Goal: Feedback & Contribution: Submit feedback/report problem

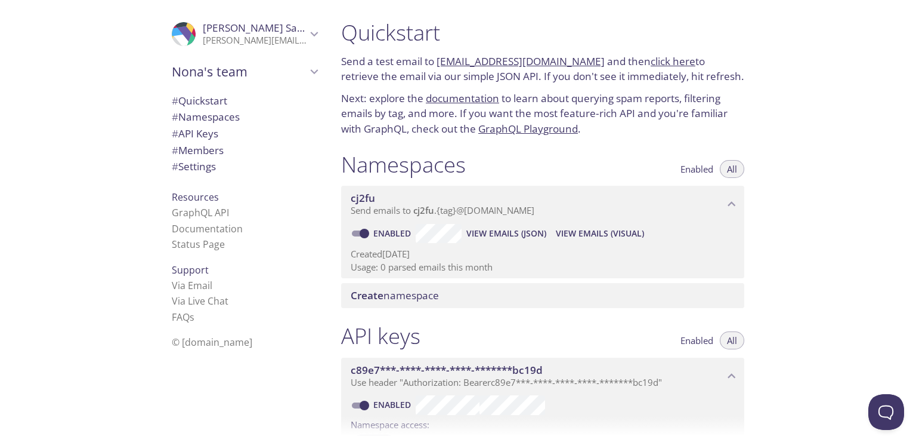
drag, startPoint x: 595, startPoint y: 231, endPoint x: 582, endPoint y: 236, distance: 14.2
click at [582, 236] on span "View Emails (Visual)" at bounding box center [600, 233] width 88 height 14
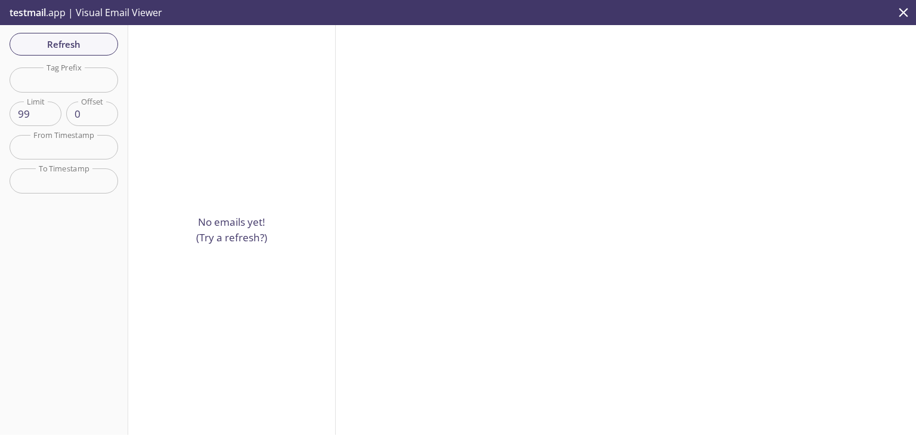
click at [48, 117] on input "99" at bounding box center [36, 113] width 52 height 24
click at [49, 108] on input "100" at bounding box center [36, 113] width 52 height 24
click at [49, 108] on input "101" at bounding box center [36, 113] width 52 height 24
click at [49, 107] on input "102" at bounding box center [36, 113] width 52 height 24
click at [49, 107] on input "103" at bounding box center [36, 113] width 52 height 24
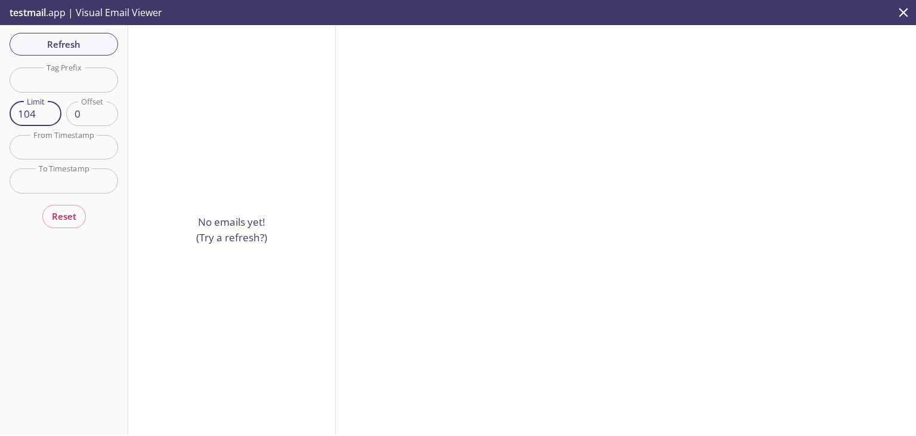
click at [49, 107] on input "104" at bounding box center [36, 113] width 52 height 24
click at [49, 107] on input "105" at bounding box center [36, 113] width 52 height 24
click at [49, 107] on input "106" at bounding box center [36, 113] width 52 height 24
click at [28, 109] on input "100" at bounding box center [36, 113] width 52 height 24
click at [48, 108] on input "101" at bounding box center [36, 113] width 52 height 24
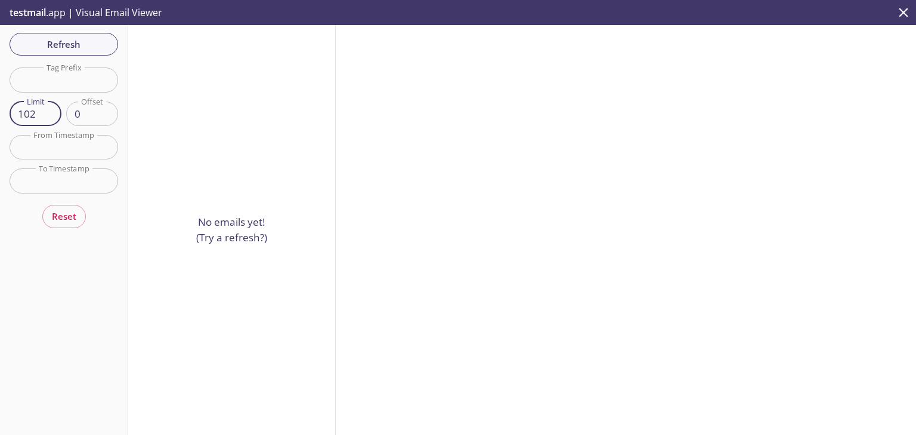
click at [48, 108] on input "102" at bounding box center [36, 113] width 52 height 24
click at [48, 108] on input "103" at bounding box center [36, 113] width 52 height 24
type input "100"
click at [73, 76] on input "text" at bounding box center [64, 79] width 109 height 24
click at [481, 153] on div at bounding box center [626, 229] width 580 height 409
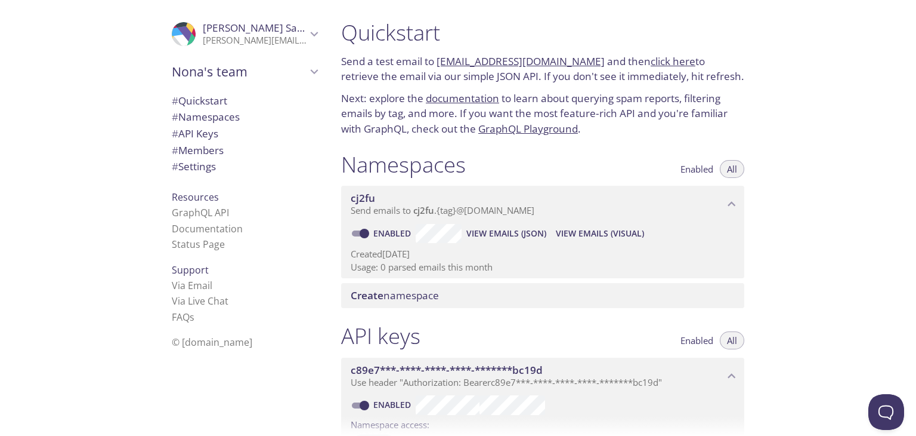
click at [825, 203] on div "Quickstart Send a test email to [EMAIL_ADDRESS][DOMAIN_NAME] and then click her…" at bounding box center [624, 218] width 585 height 436
click at [212, 299] on link "Via Live Chat" at bounding box center [200, 300] width 57 height 13
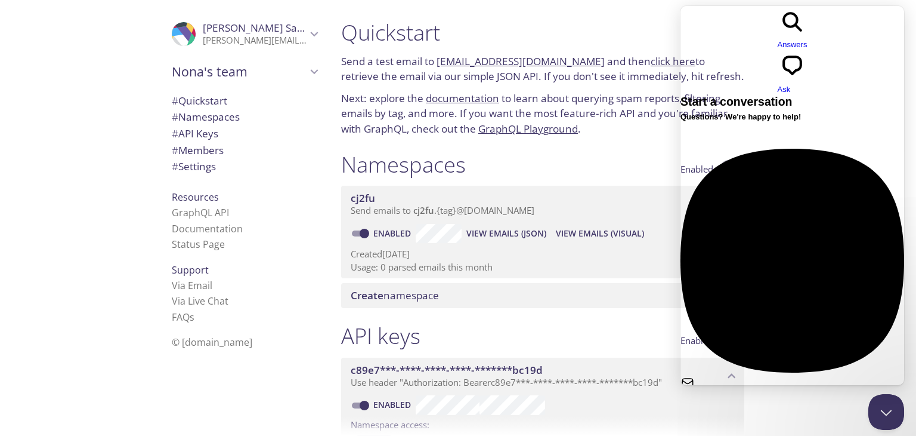
click at [773, 406] on span "No time to wait around? Leave a message and we'll get back to you within a few …" at bounding box center [790, 416] width 218 height 21
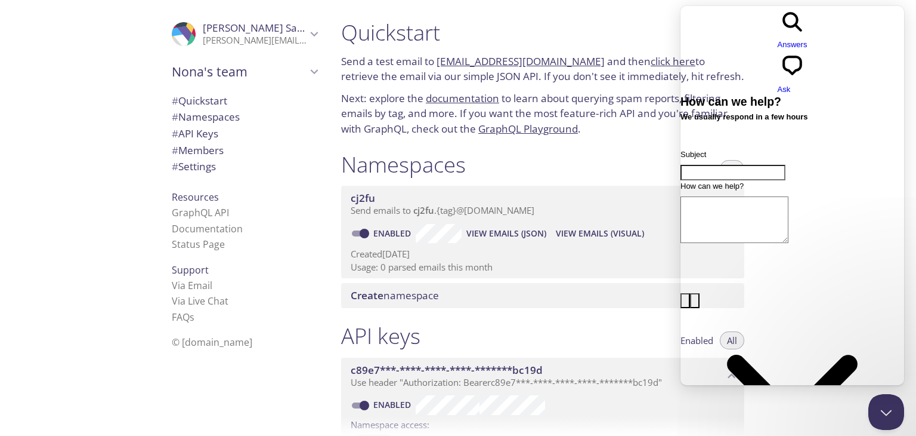
click at [747, 165] on input "Subject" at bounding box center [733, 173] width 105 height 16
paste input "SMTP Host Connection Issue"
type input "SMTP Host Connection Issue"
click at [746, 196] on textarea "How can we help?" at bounding box center [735, 219] width 108 height 47
paste textarea "Hello, I am trying to use [DOMAIN_NAME] as my SMTP server in my Laravel applica…"
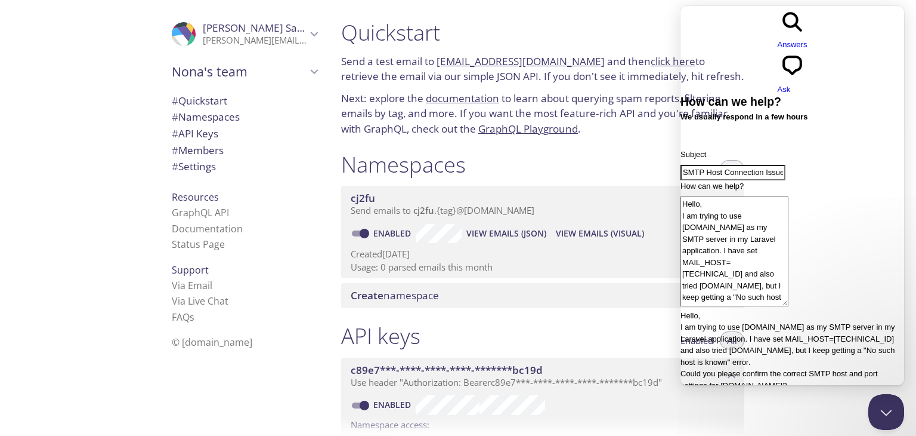
scroll to position [4, 0]
type textarea "Hello, I am trying to use [DOMAIN_NAME] as my SMTP server in my Laravel applica…"
